Goal: Information Seeking & Learning: Learn about a topic

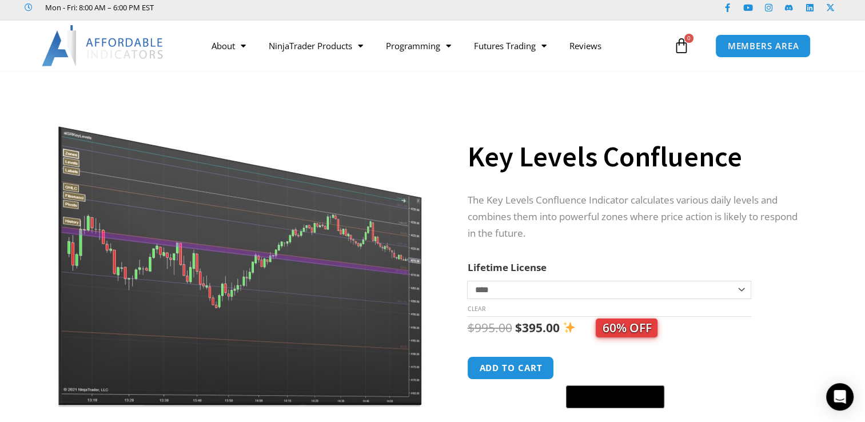
scroll to position [38, 0]
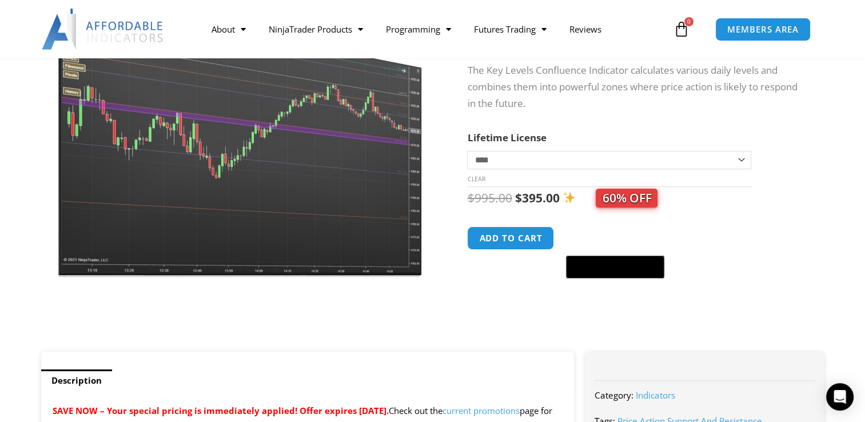
scroll to position [161, 0]
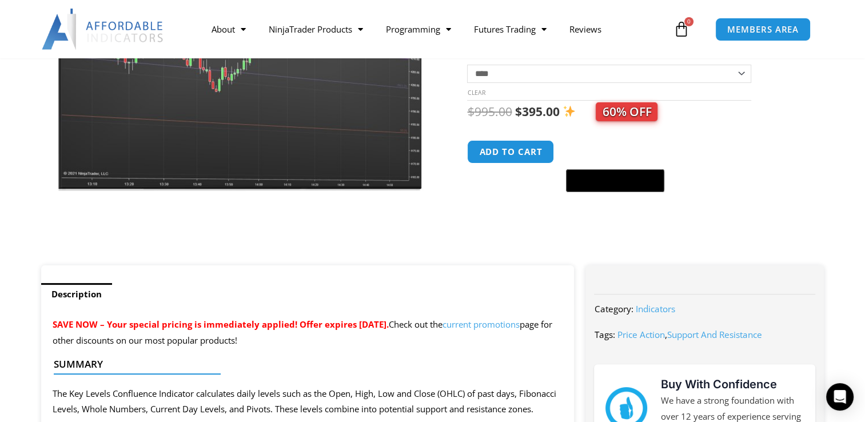
scroll to position [254, 0]
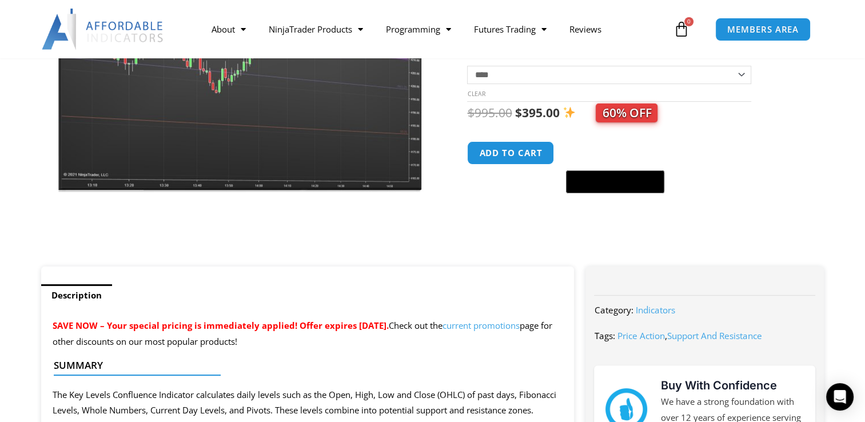
click at [520, 327] on link "current promotions" at bounding box center [480, 325] width 77 height 11
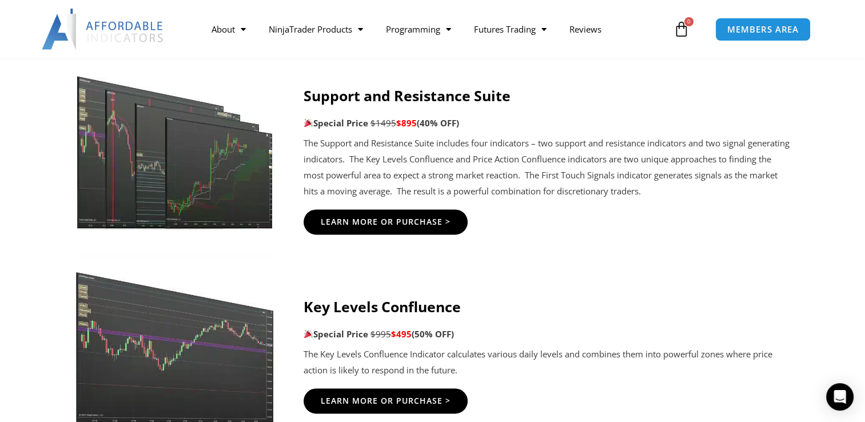
scroll to position [1548, 0]
click at [400, 217] on span "Learn More Or Purchase >" at bounding box center [385, 221] width 143 height 9
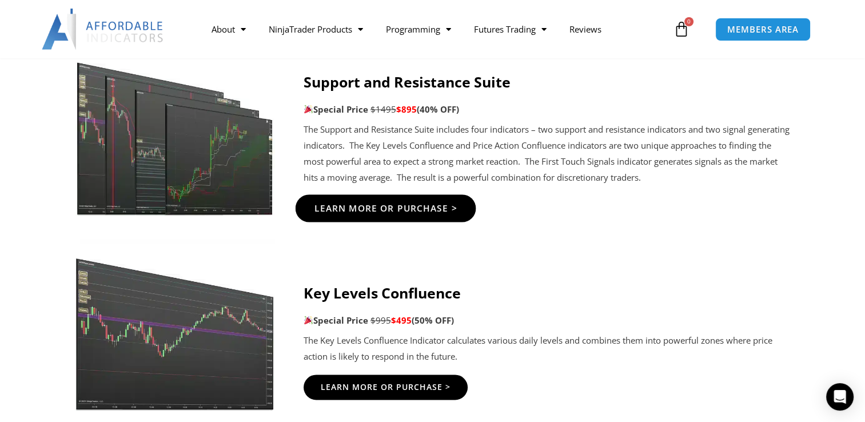
scroll to position [1563, 0]
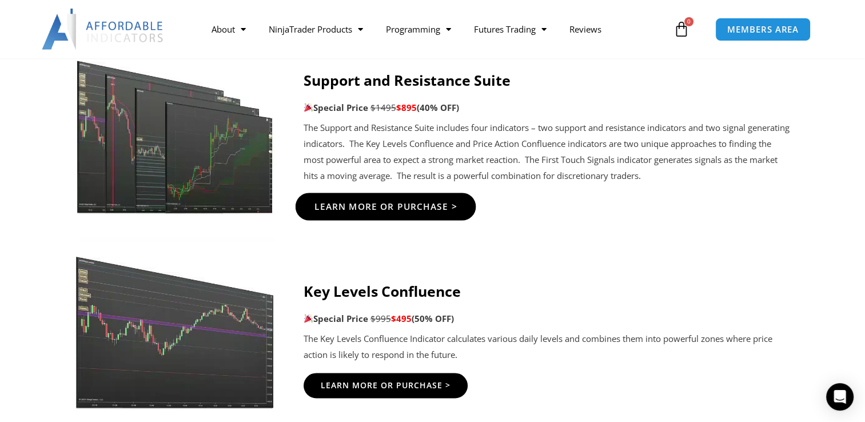
click at [372, 208] on span "Learn More Or Purchase >" at bounding box center [385, 206] width 143 height 9
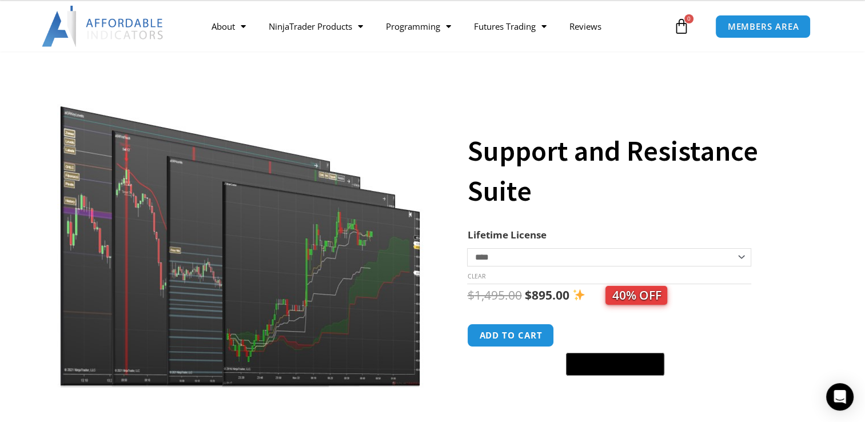
scroll to position [50, 0]
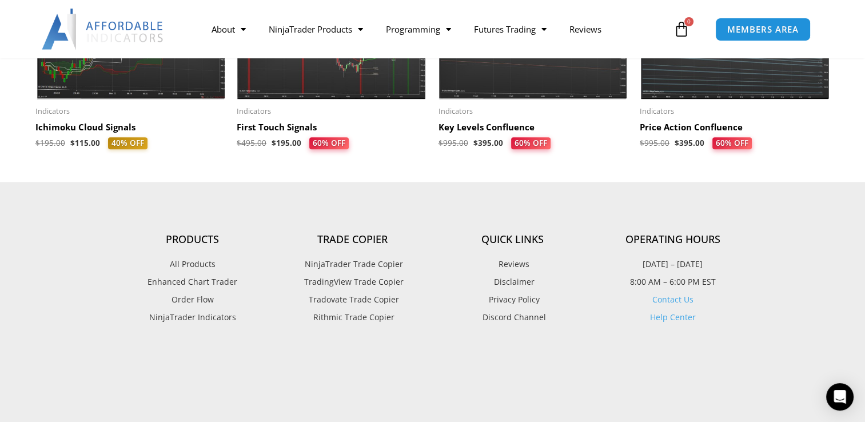
scroll to position [1291, 0]
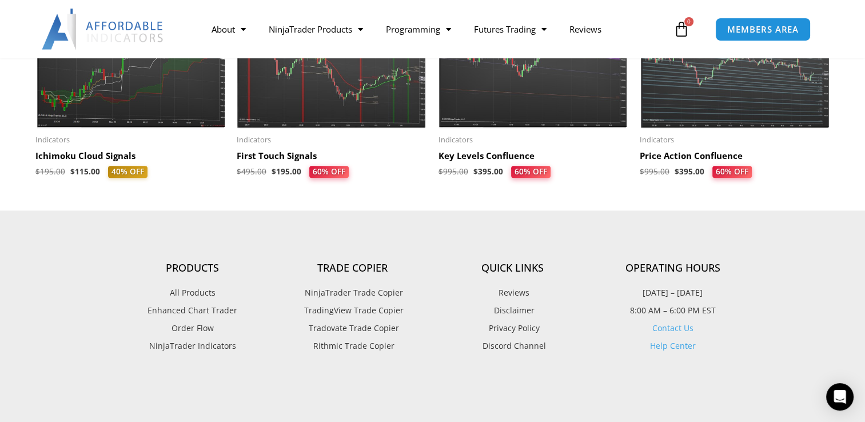
click at [486, 157] on h2 "Key Levels Confluence" at bounding box center [533, 155] width 190 height 11
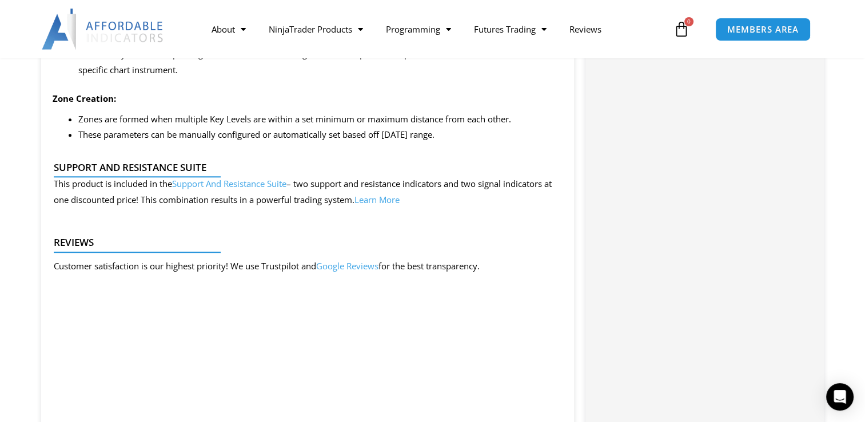
scroll to position [1330, 0]
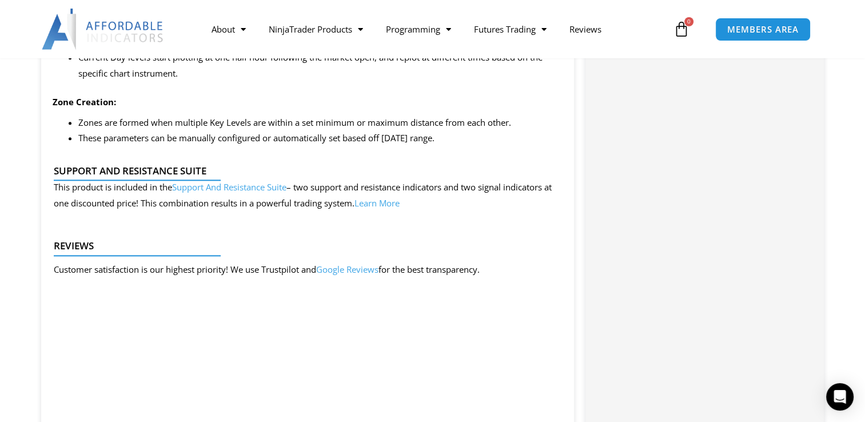
click at [400, 207] on link "Learn More" at bounding box center [376, 202] width 45 height 11
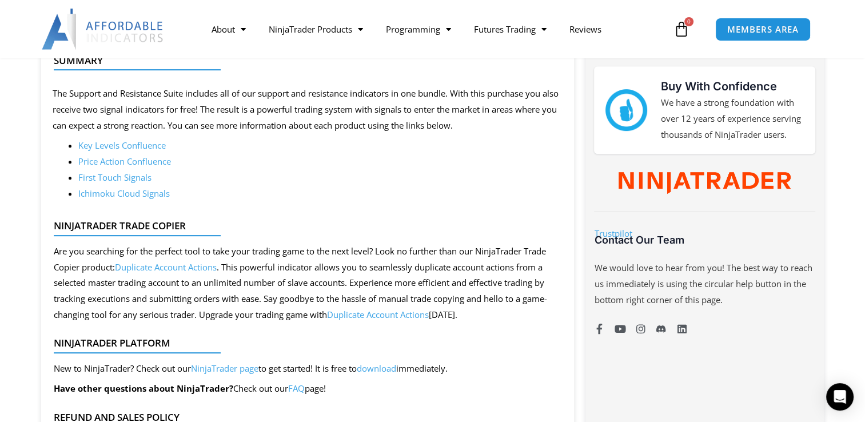
scroll to position [534, 0]
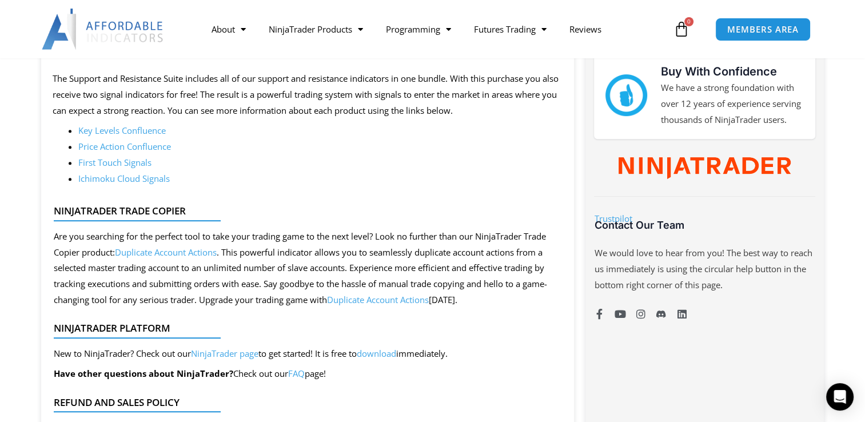
click at [121, 145] on link "Price Action Confluence" at bounding box center [124, 146] width 93 height 11
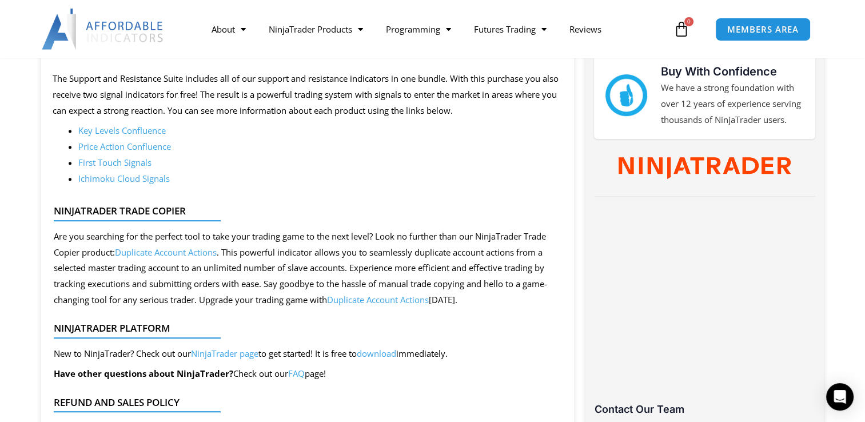
click at [122, 145] on link "Price Action Confluence" at bounding box center [124, 146] width 93 height 11
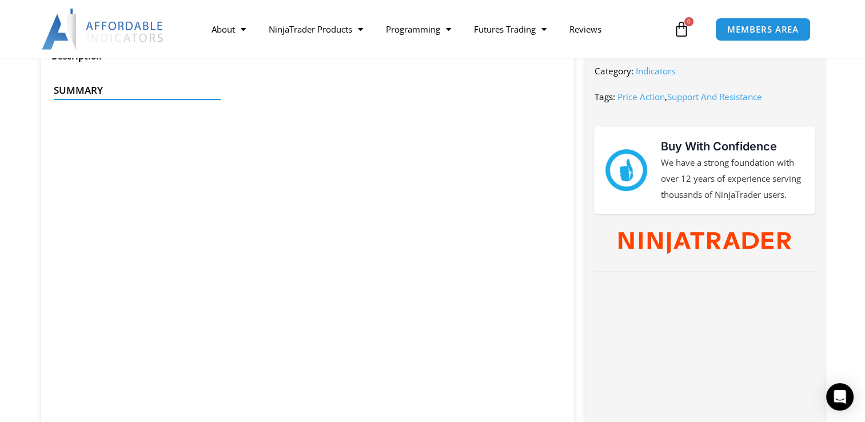
scroll to position [498, 0]
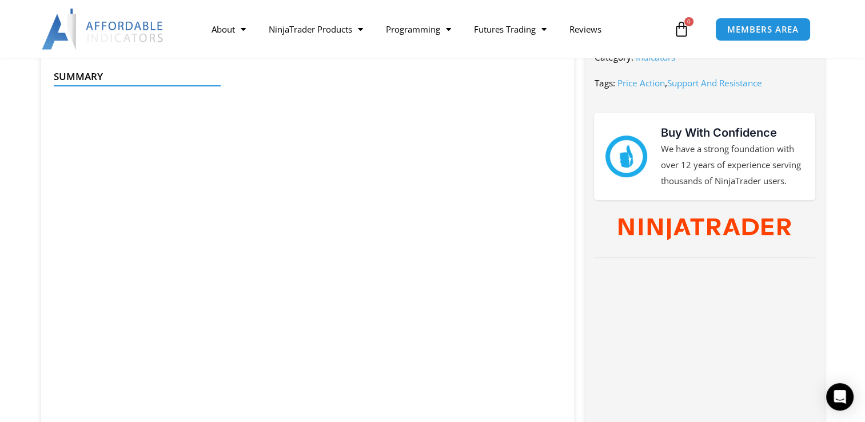
click at [450, 78] on h4 "Summary" at bounding box center [303, 76] width 499 height 11
